Goal: Task Accomplishment & Management: Manage account settings

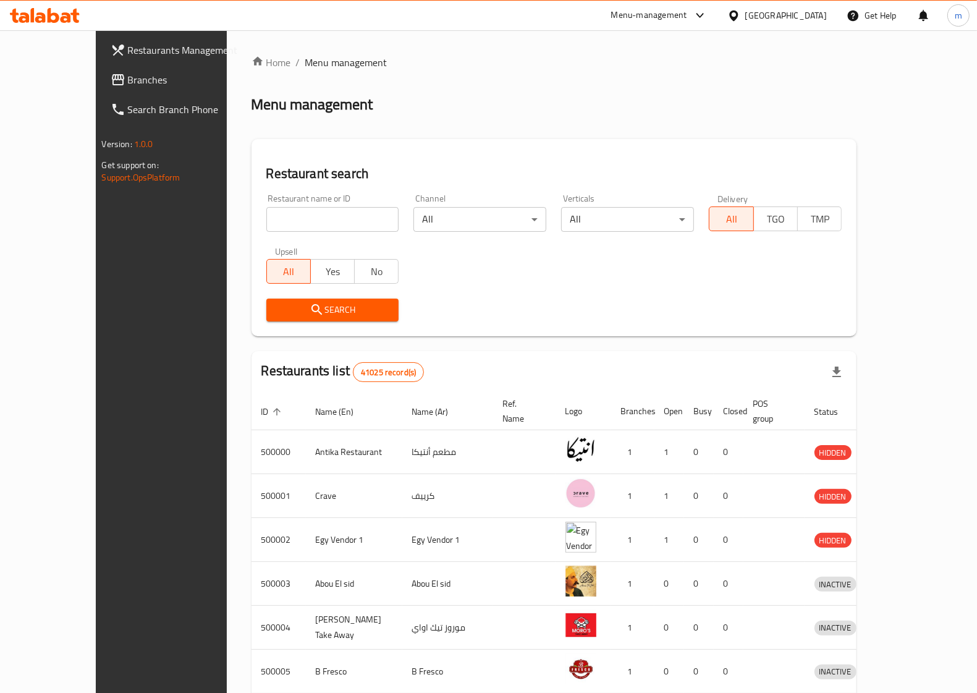
click at [740, 22] on icon at bounding box center [733, 15] width 13 height 13
type input "un"
click at [709, 93] on div "[GEOGRAPHIC_DATA]" at bounding box center [693, 99] width 82 height 14
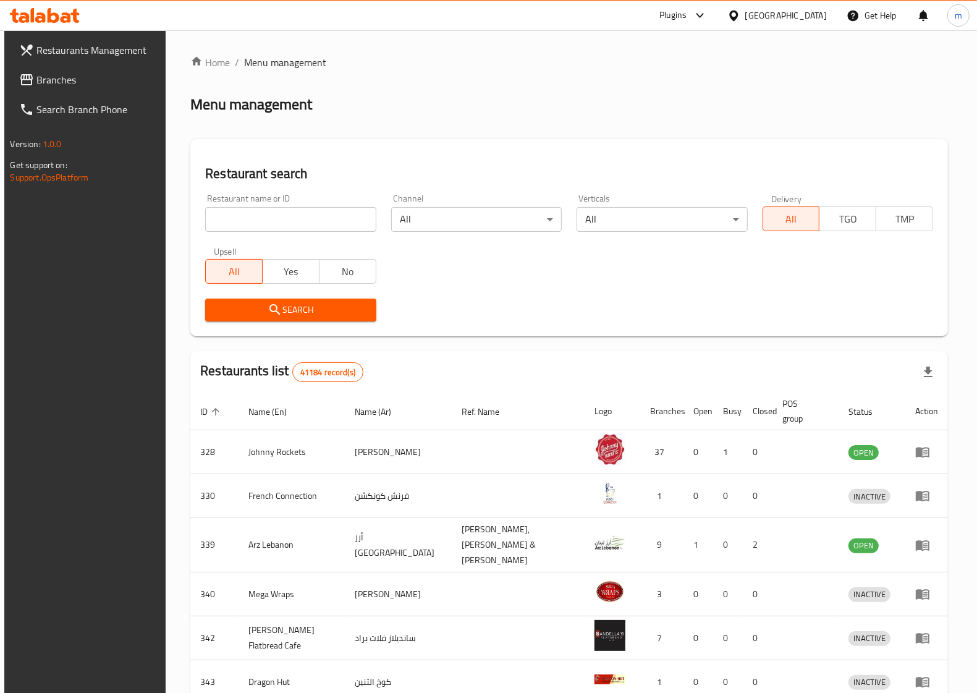
click at [303, 229] on input "search" at bounding box center [290, 219] width 171 height 25
paste input "776818"
type input "776818"
click button "Search" at bounding box center [290, 309] width 171 height 23
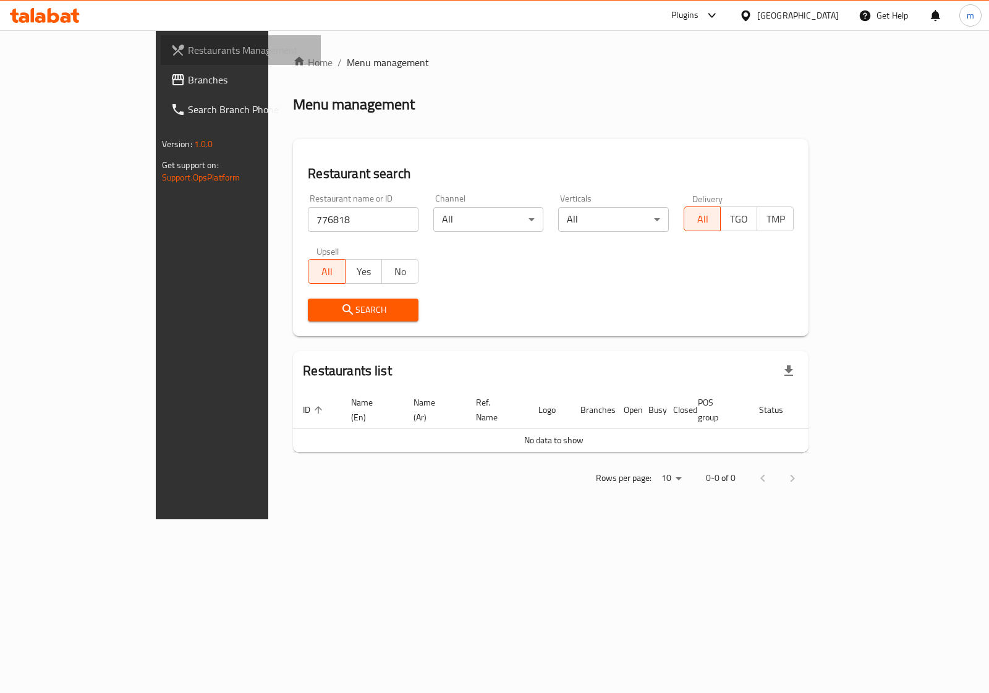
click at [161, 60] on link "Restaurants Management" at bounding box center [241, 50] width 160 height 30
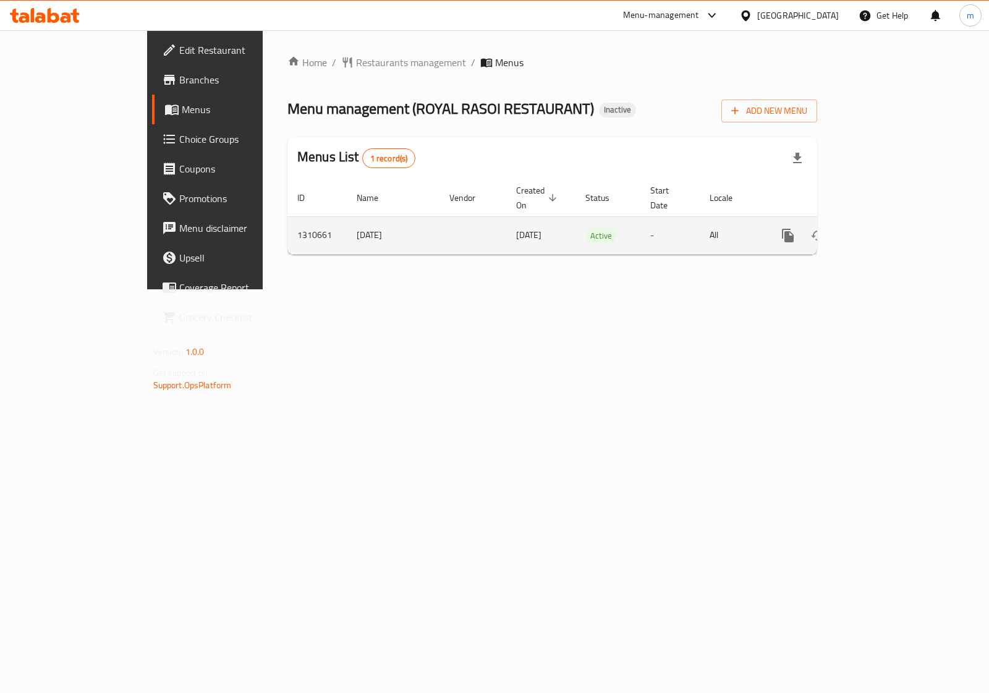
click at [347, 224] on td "[DATE]" at bounding box center [393, 235] width 93 height 38
click at [882, 230] on icon "enhanced table" at bounding box center [876, 235] width 11 height 11
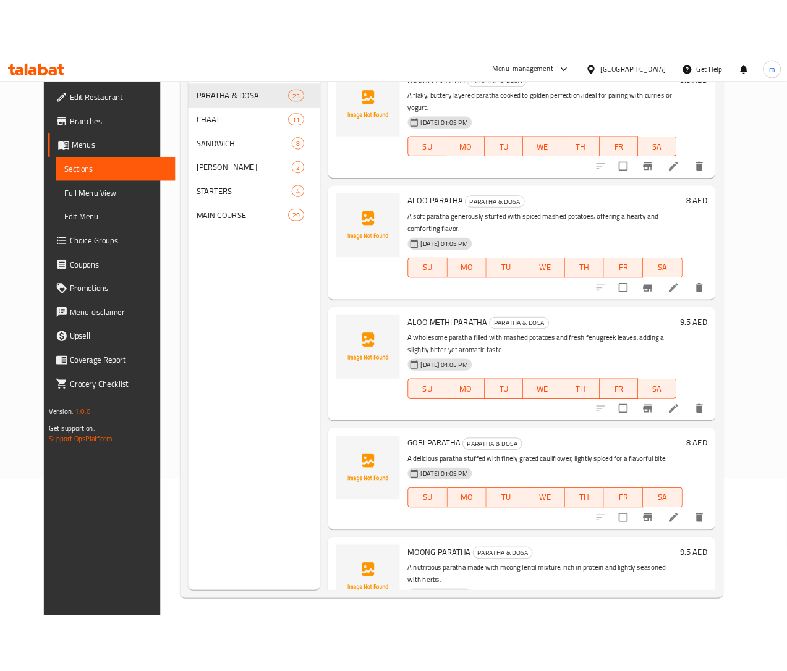
scroll to position [174, 0]
